Goal: Task Accomplishment & Management: Manage account settings

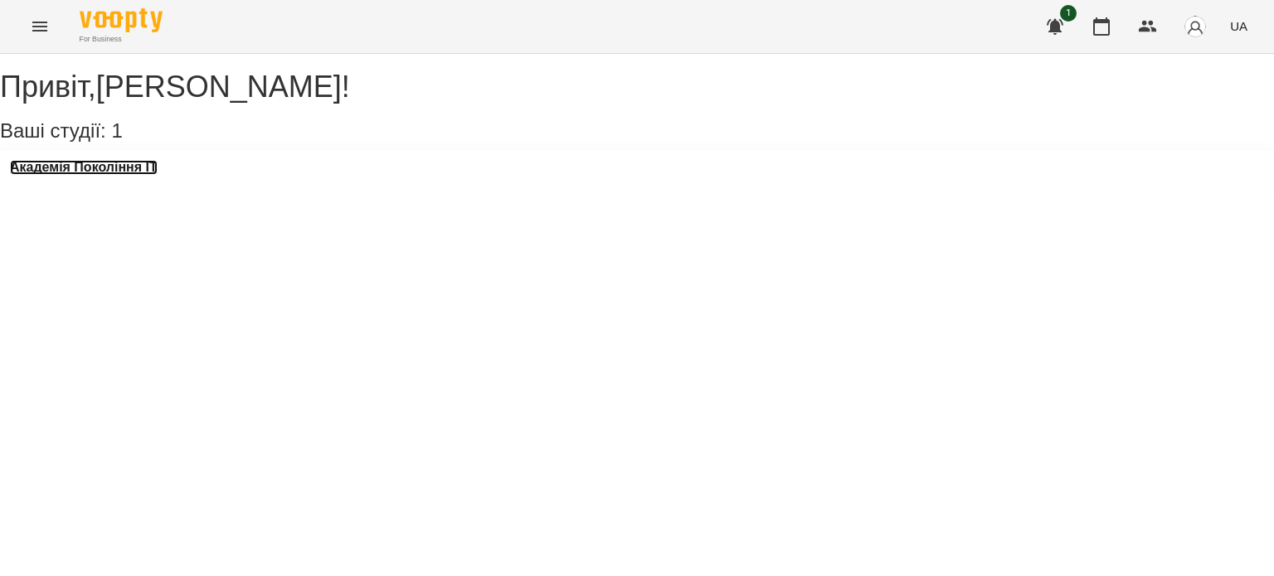
click at [137, 175] on h3 "Академія Покоління ІТ" at bounding box center [84, 167] width 148 height 15
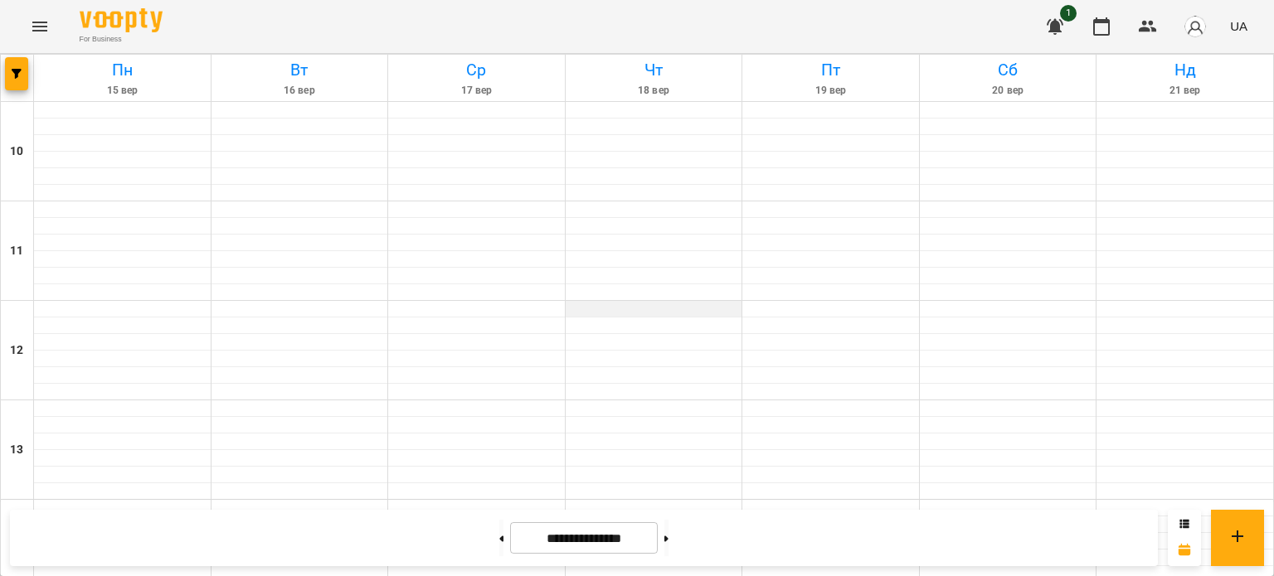
scroll to position [834, 0]
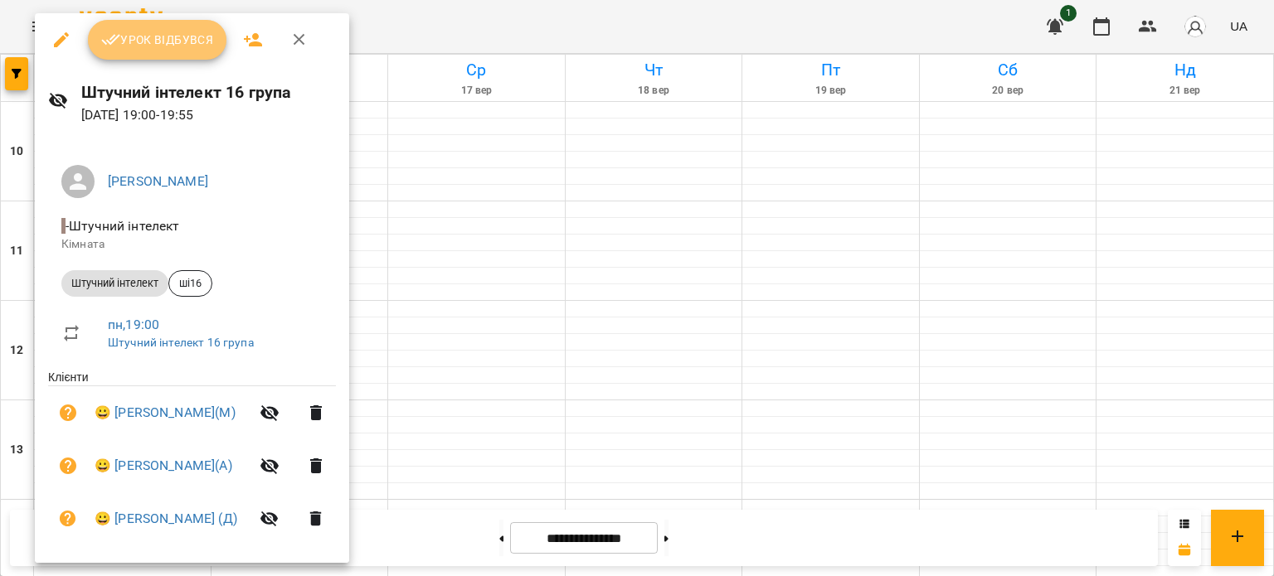
click at [186, 36] on span "Урок відбувся" at bounding box center [157, 40] width 113 height 20
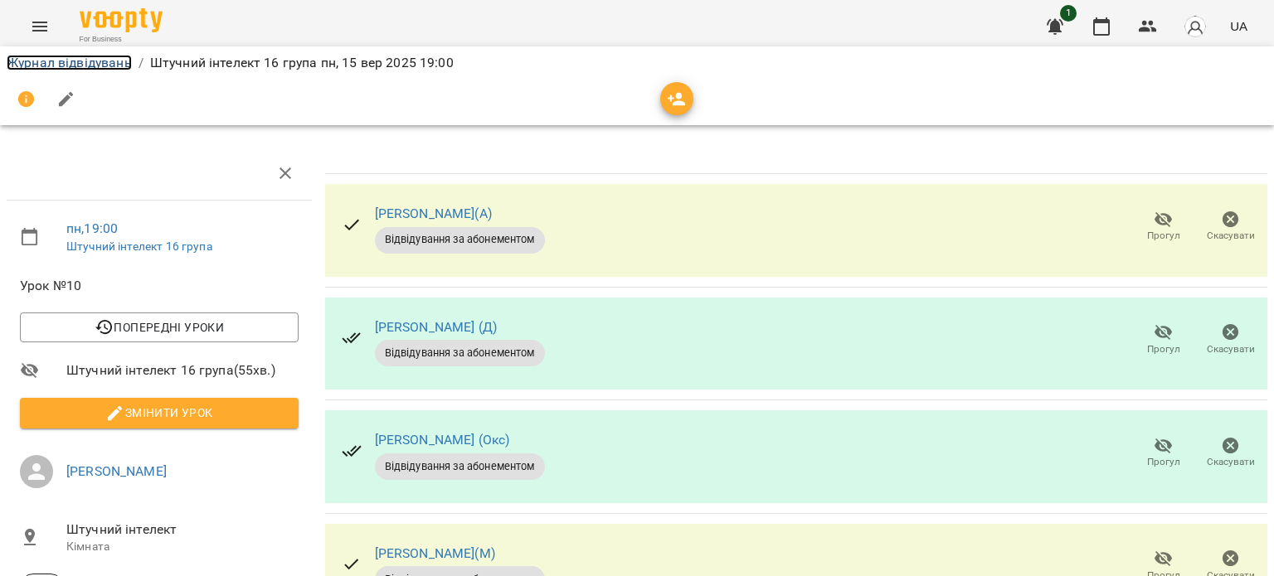
click at [100, 62] on link "Журнал відвідувань" at bounding box center [69, 63] width 125 height 16
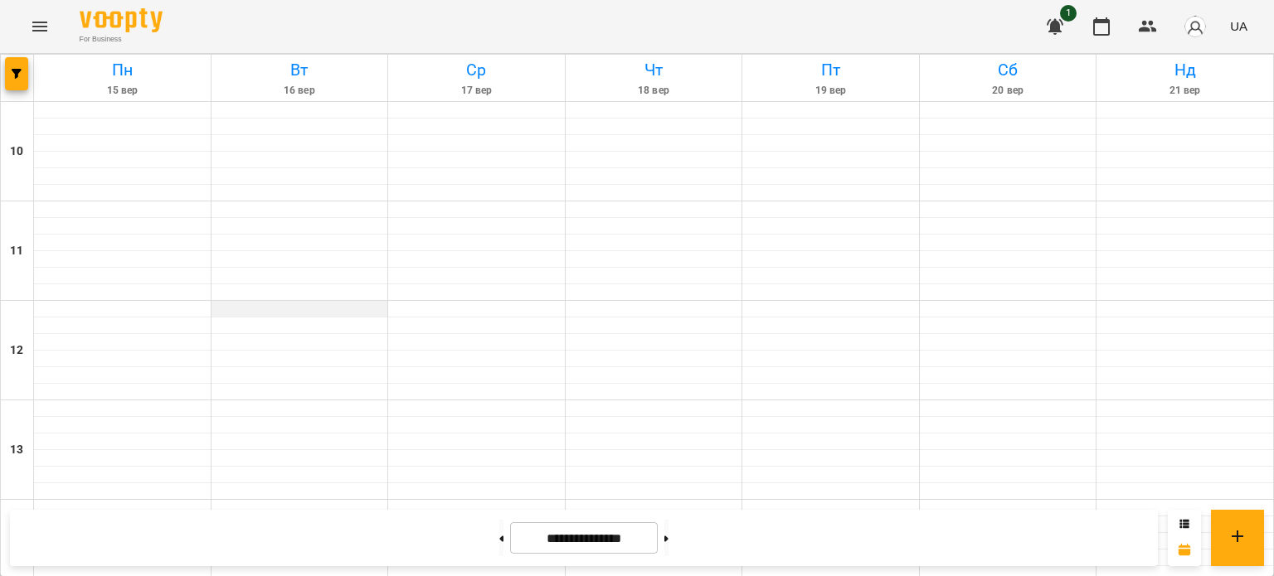
scroll to position [849, 0]
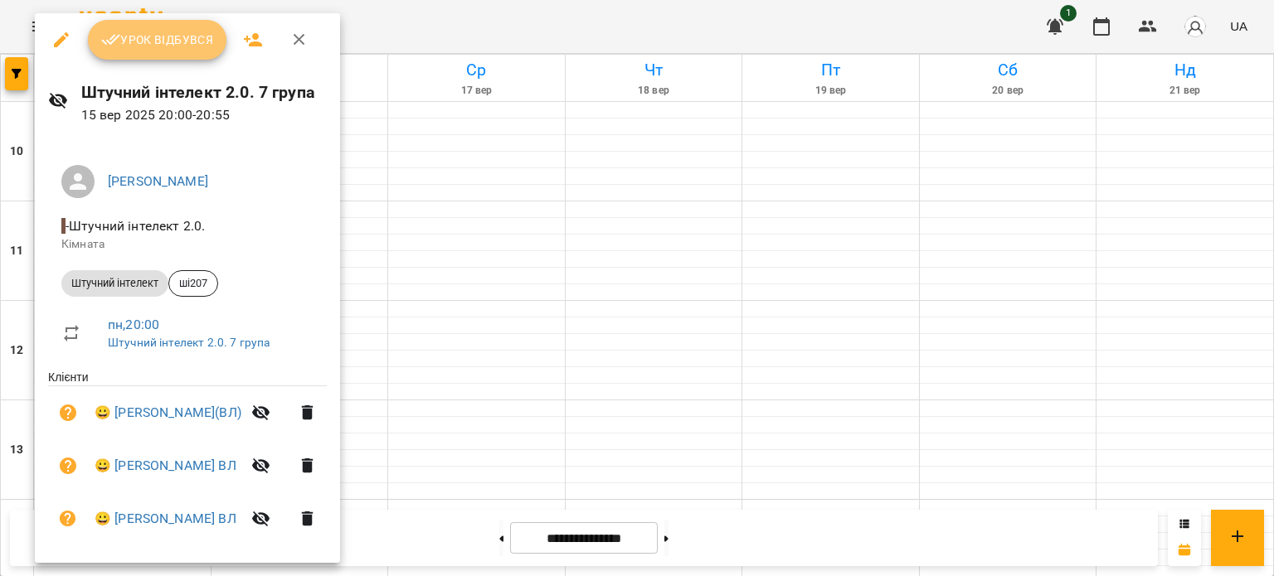
click at [159, 44] on span "Урок відбувся" at bounding box center [157, 40] width 113 height 20
